Goal: Check status: Check status

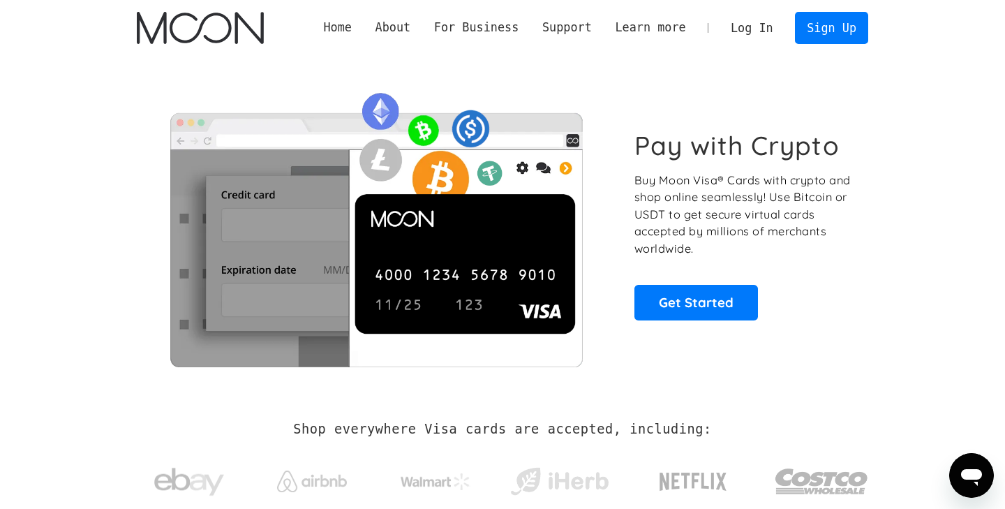
click at [752, 27] on link "Log In" at bounding box center [752, 28] width 66 height 31
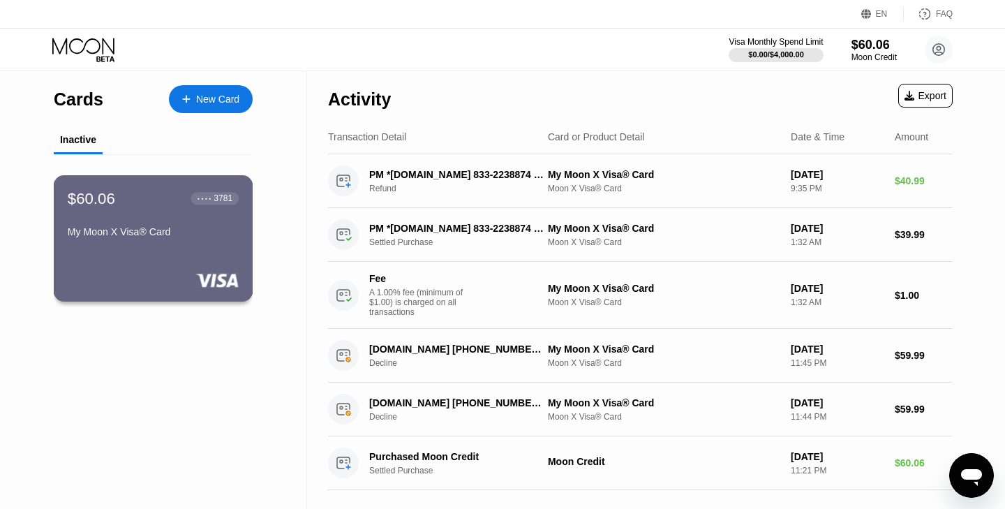
click at [190, 222] on div "$60.06 ● ● ● ● 3781 My Moon X Visa® Card" at bounding box center [153, 216] width 171 height 54
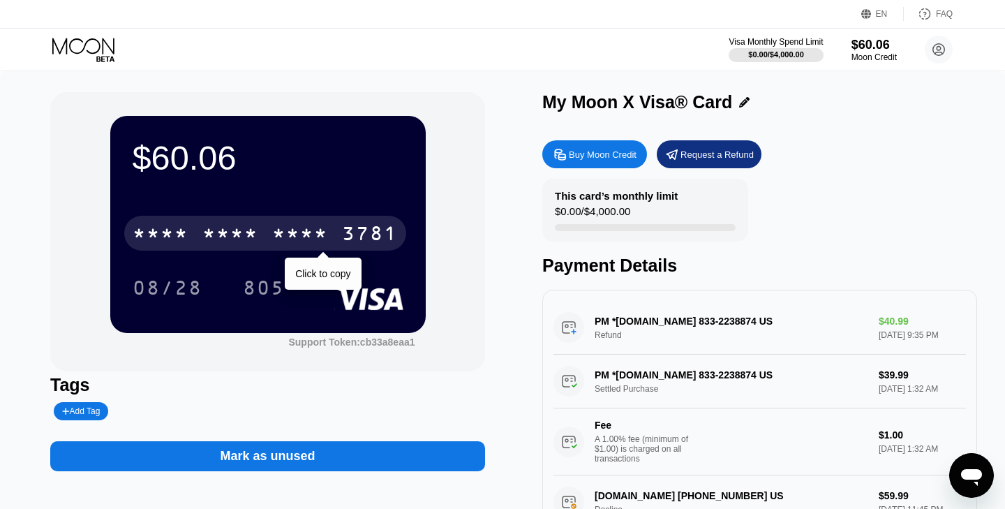
click at [323, 227] on div "* * * *" at bounding box center [300, 235] width 56 height 22
click at [323, 227] on div "2918" at bounding box center [300, 235] width 56 height 22
click at [323, 227] on div "* * * *" at bounding box center [300, 235] width 56 height 22
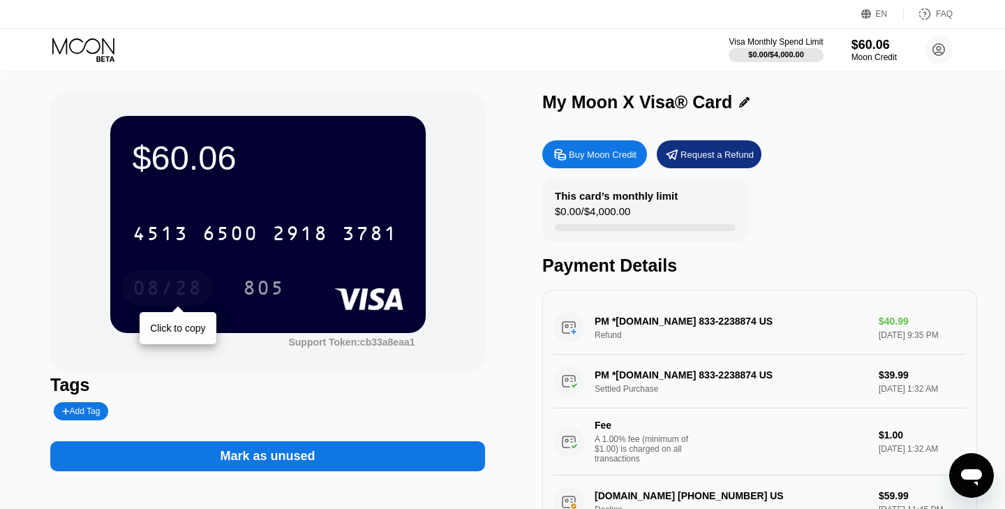
click at [183, 283] on div "08/28" at bounding box center [168, 290] width 70 height 22
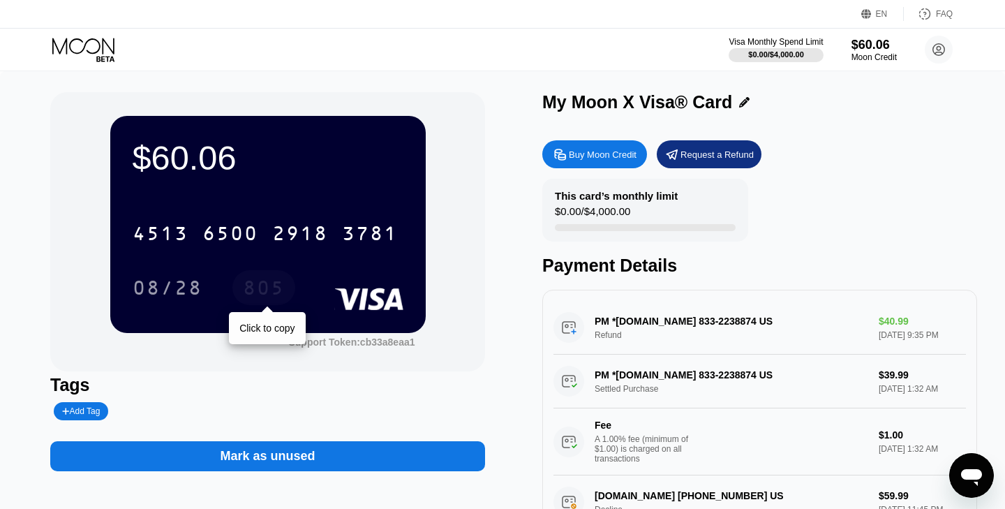
click at [264, 287] on div "805" at bounding box center [264, 290] width 42 height 22
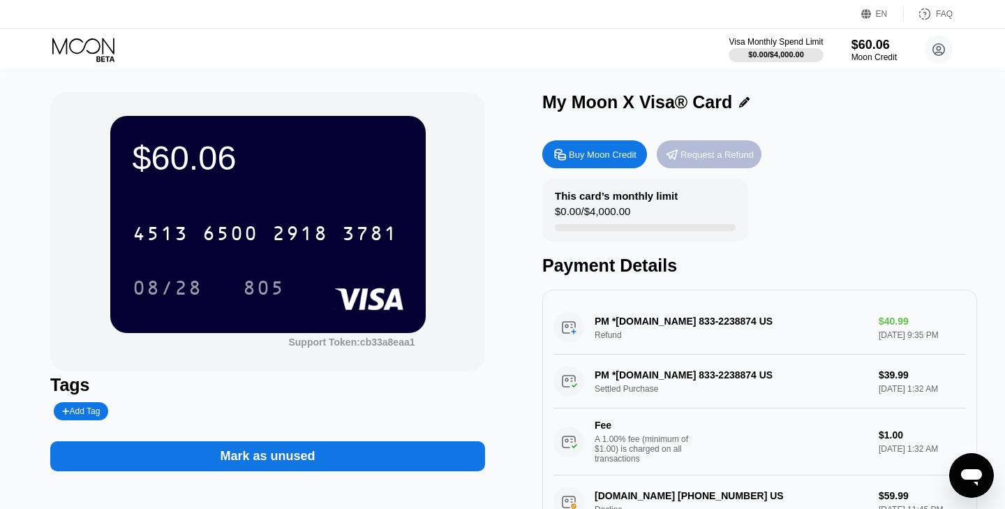
click at [700, 153] on div "Request a Refund" at bounding box center [717, 155] width 73 height 12
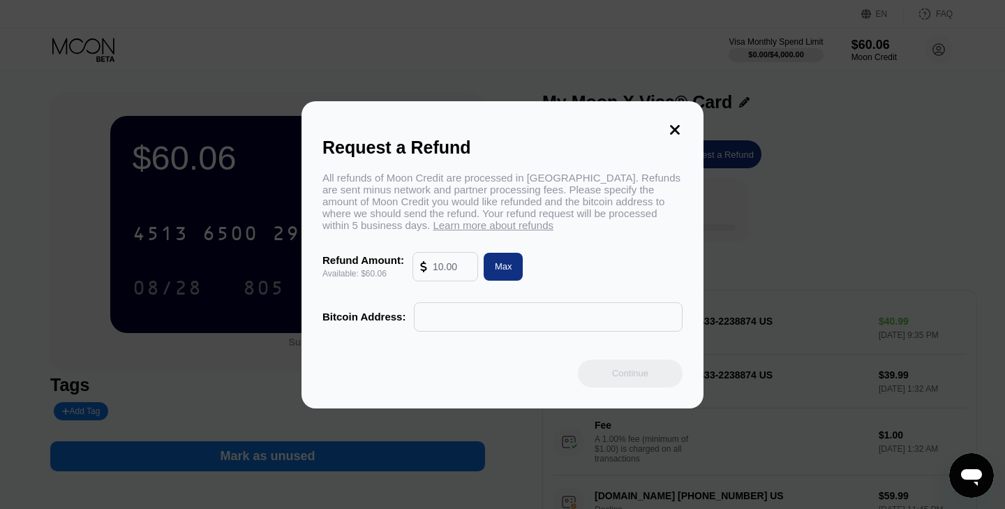
click at [679, 128] on icon at bounding box center [674, 129] width 15 height 15
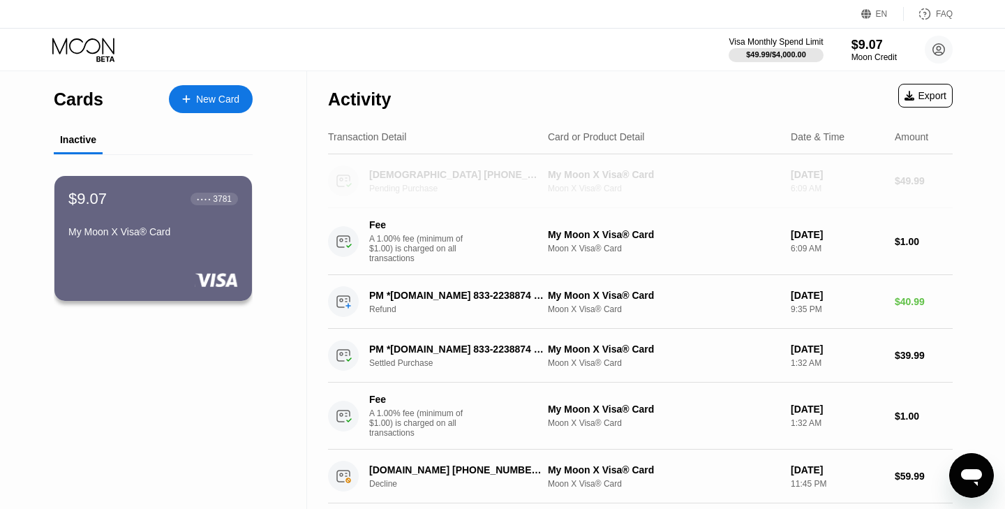
click at [464, 181] on div "[DEMOGRAPHIC_DATA] [PHONE_NUMBER] US Pending Purchase" at bounding box center [463, 181] width 188 height 24
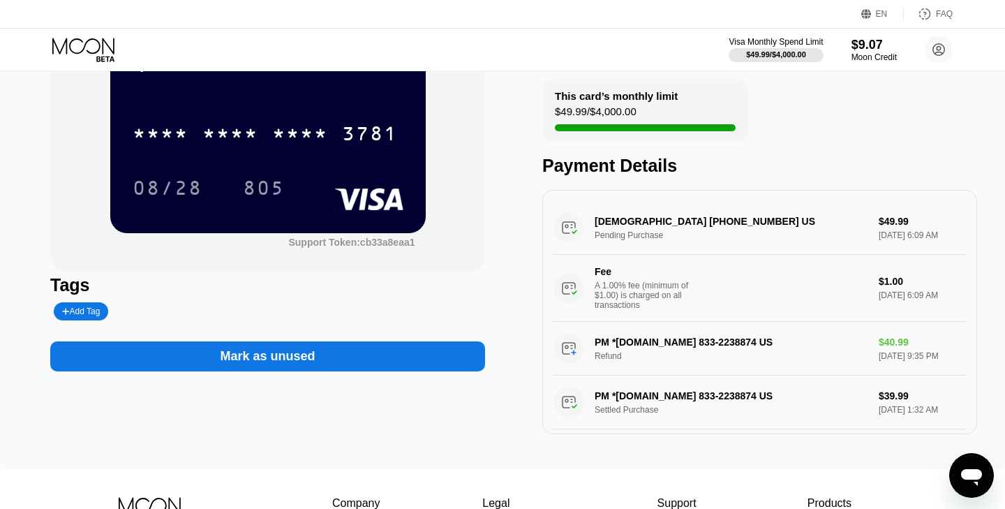
scroll to position [99, 0]
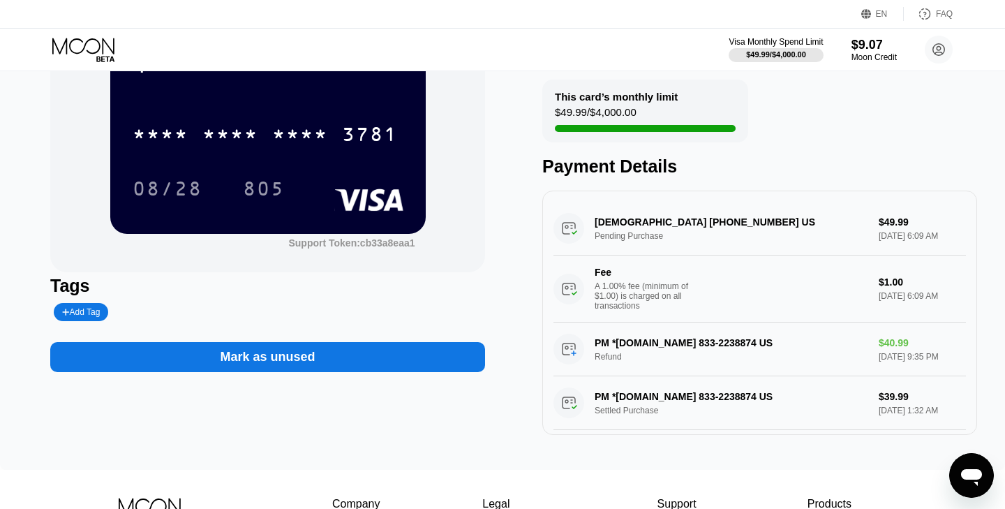
click at [759, 245] on div "[DEMOGRAPHIC_DATA] [PHONE_NUMBER] US Pending Purchase $49.99 [DATE] 6:09 AM Fee…" at bounding box center [760, 262] width 413 height 121
click at [707, 227] on div "[DEMOGRAPHIC_DATA] [PHONE_NUMBER] US Pending Purchase $49.99 [DATE] 6:09 AM Fee…" at bounding box center [760, 262] width 413 height 121
click at [626, 221] on div "[DEMOGRAPHIC_DATA] [PHONE_NUMBER] US Pending Purchase $49.99 [DATE] 6:09 AM Fee…" at bounding box center [760, 262] width 413 height 121
click at [599, 233] on div "[DEMOGRAPHIC_DATA] [PHONE_NUMBER] US Pending Purchase $49.99 [DATE] 6:09 AM Fee…" at bounding box center [760, 262] width 413 height 121
click at [568, 235] on div "[DEMOGRAPHIC_DATA] [PHONE_NUMBER] US Pending Purchase $49.99 [DATE] 6:09 AM Fee…" at bounding box center [760, 262] width 413 height 121
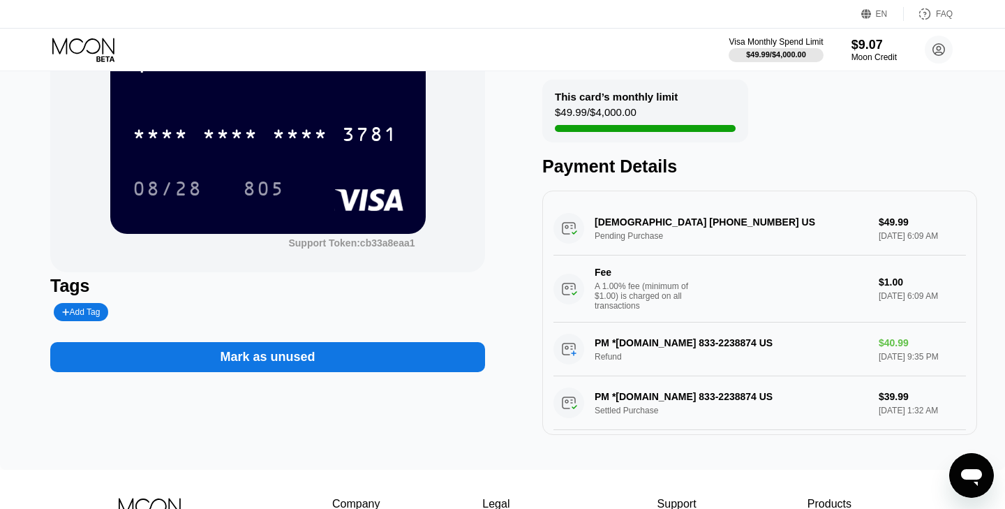
click at [613, 238] on div "[DEMOGRAPHIC_DATA] [PHONE_NUMBER] US Pending Purchase $49.99 [DATE] 6:09 AM Fee…" at bounding box center [760, 262] width 413 height 121
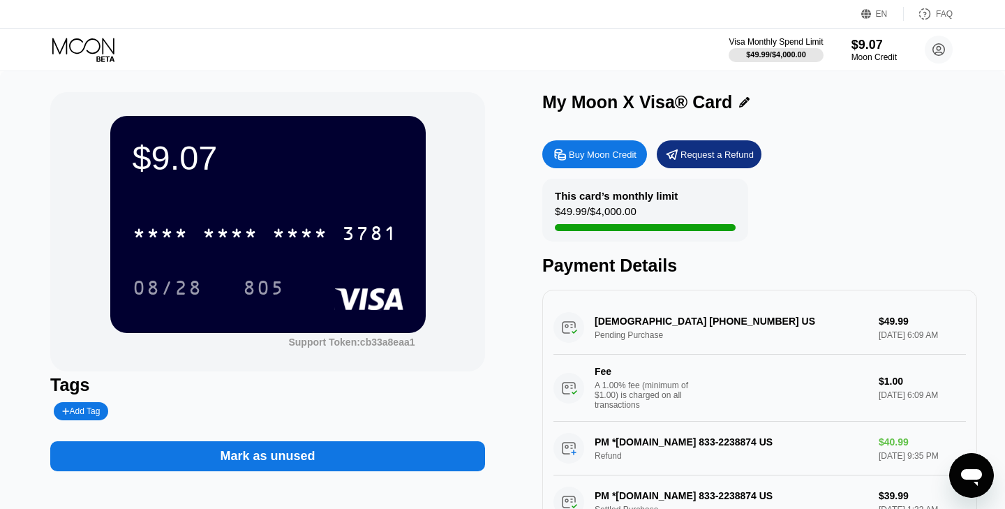
scroll to position [0, 0]
click at [942, 50] on circle at bounding box center [939, 50] width 28 height 28
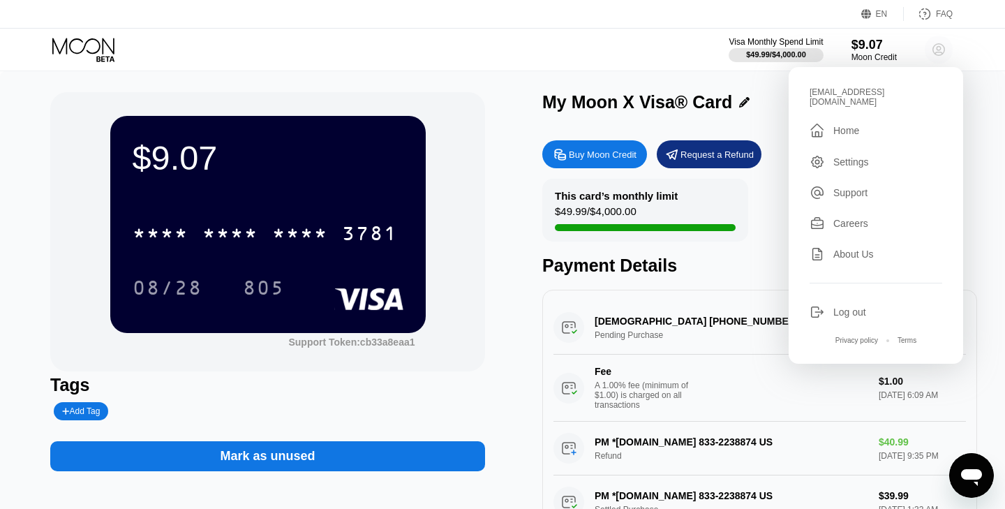
click at [942, 50] on circle at bounding box center [939, 50] width 28 height 28
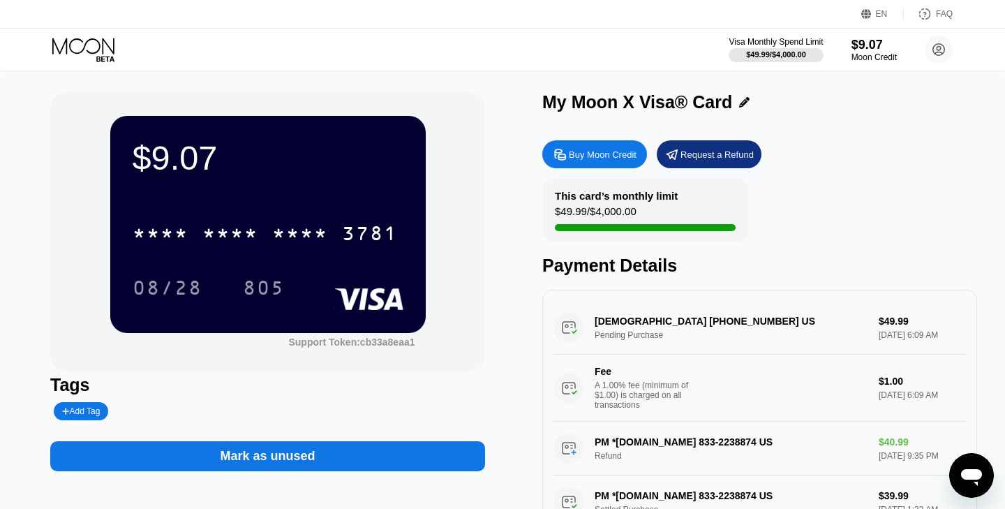
click at [600, 330] on div "[DEMOGRAPHIC_DATA] [PHONE_NUMBER] US Pending Purchase $49.99 [DATE] 6:09 AM Fee…" at bounding box center [760, 361] width 413 height 121
click at [622, 320] on div "[DEMOGRAPHIC_DATA] [PHONE_NUMBER] US Pending Purchase $49.99 [DATE] 6:09 AM Fee…" at bounding box center [760, 361] width 413 height 121
click at [568, 327] on div "[DEMOGRAPHIC_DATA] [PHONE_NUMBER] US Pending Purchase $49.99 [DATE] 6:09 AM Fee…" at bounding box center [760, 361] width 413 height 121
